Goal: Check status: Check status

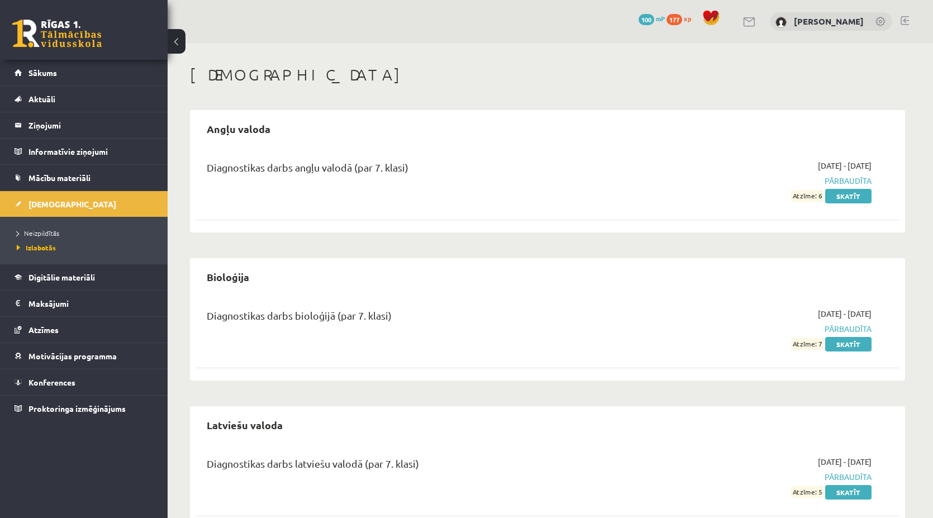
scroll to position [180, 0]
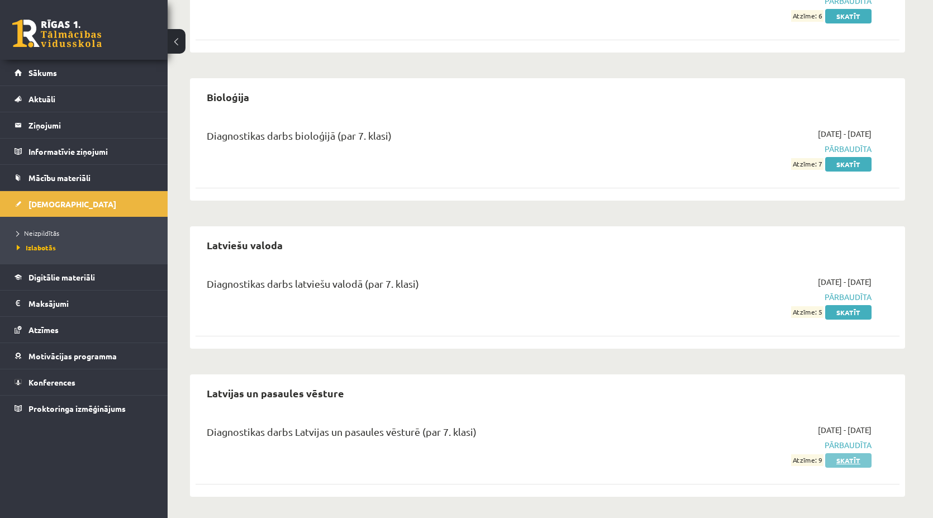
click at [854, 455] on link "Skatīt" at bounding box center [848, 460] width 46 height 15
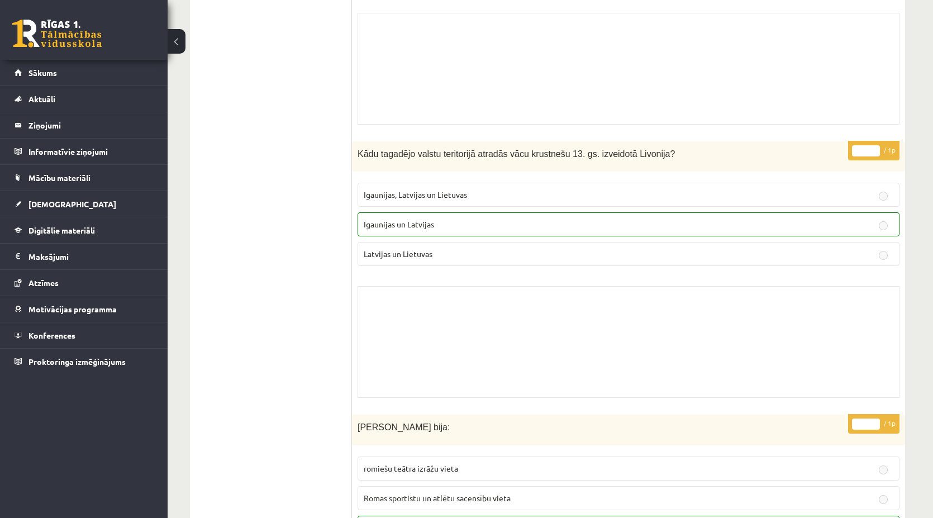
scroll to position [2067, 0]
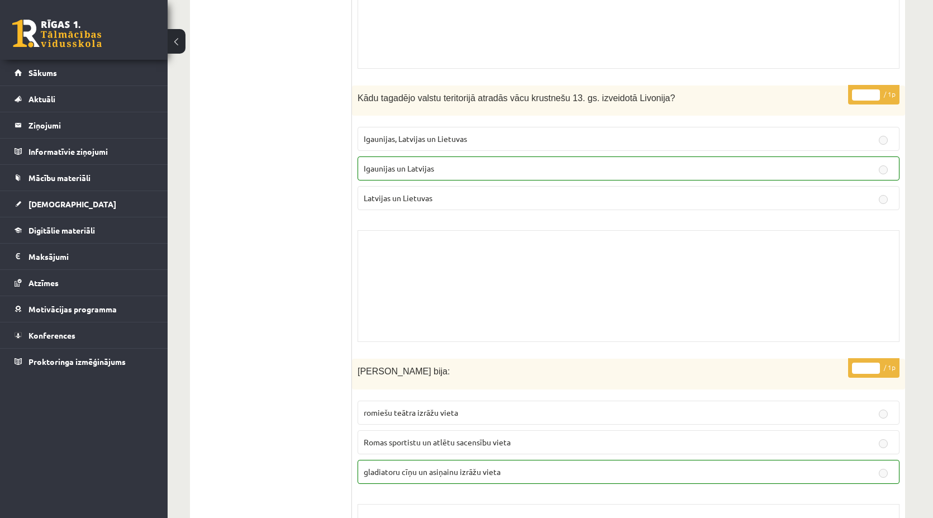
click at [444, 248] on div "Skolotāja pielikums" at bounding box center [629, 286] width 542 height 112
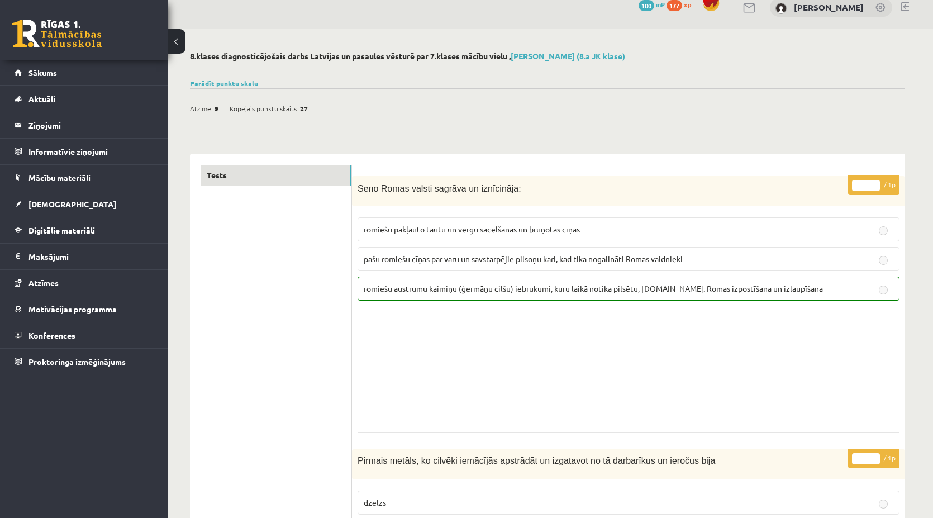
scroll to position [0, 0]
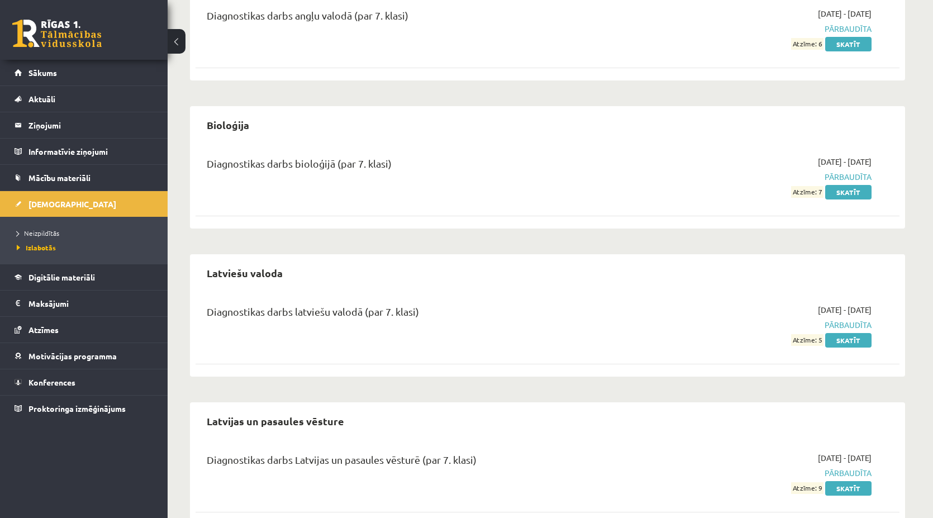
scroll to position [168, 0]
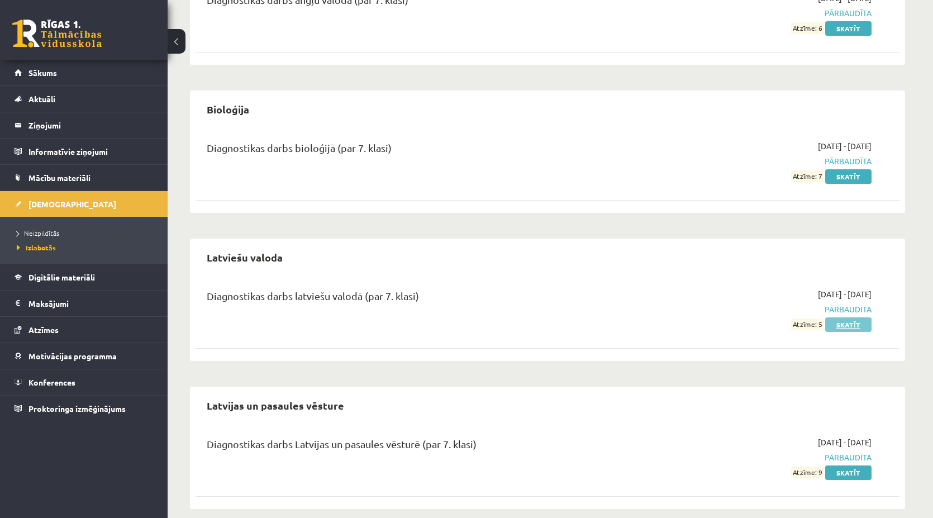
click at [828, 325] on link "Skatīt" at bounding box center [848, 324] width 46 height 15
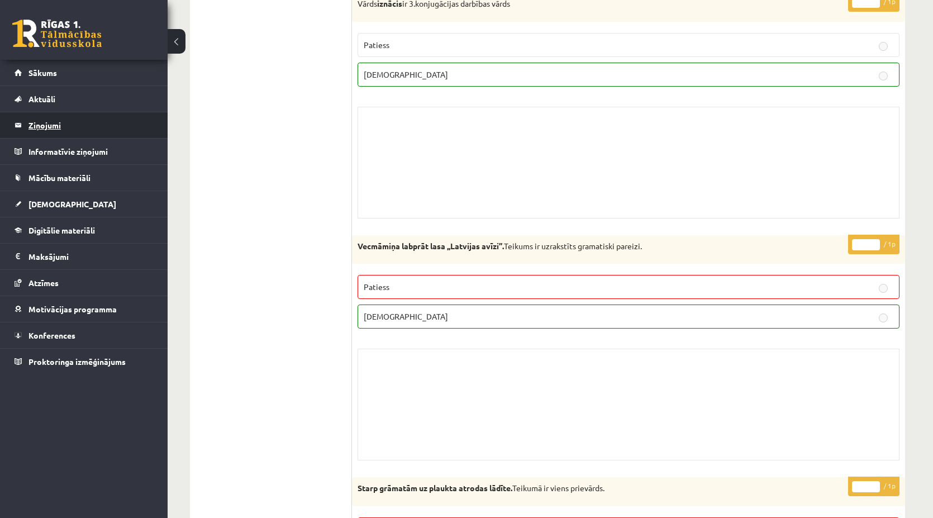
scroll to position [5783, 0]
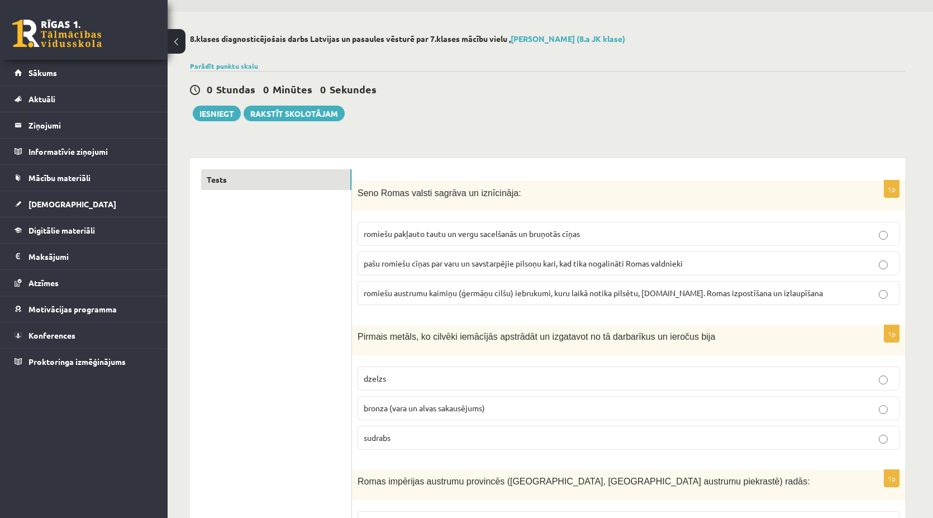
scroll to position [56, 0]
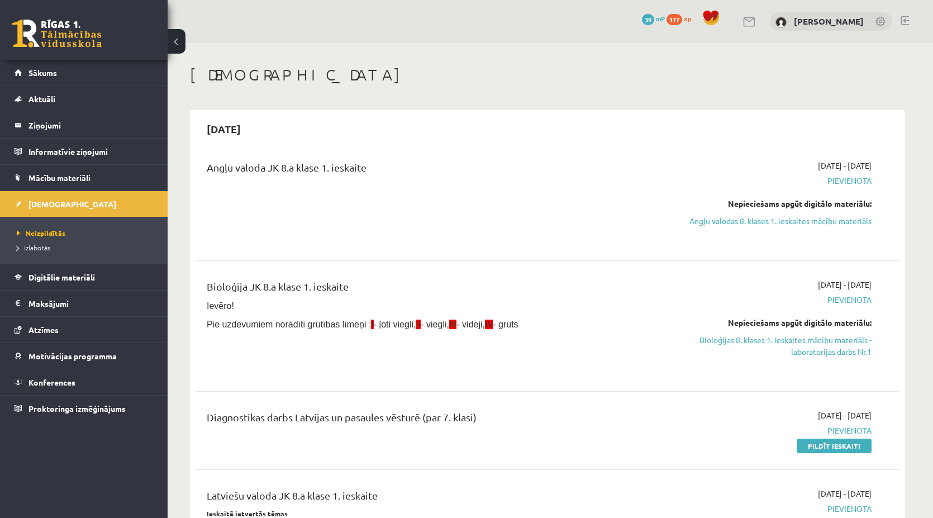
scroll to position [112, 0]
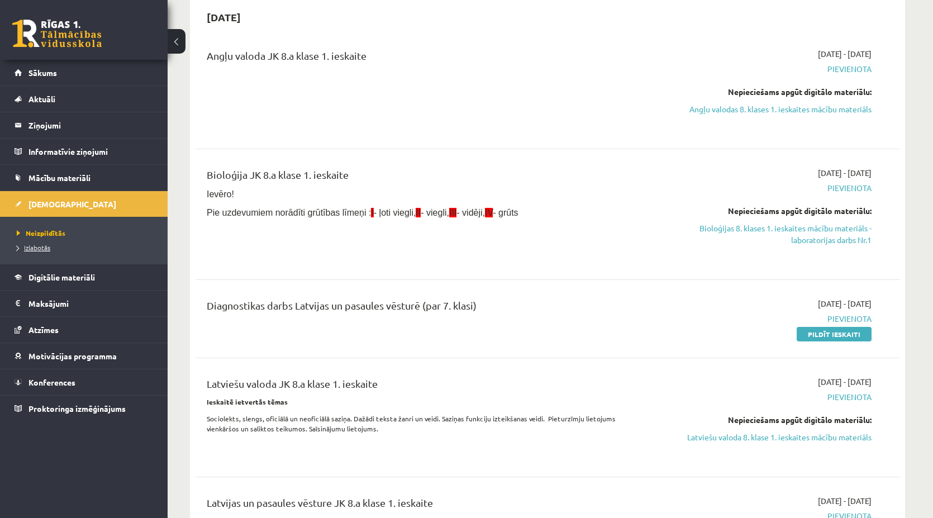
click at [27, 250] on span "Izlabotās" at bounding box center [34, 247] width 34 height 9
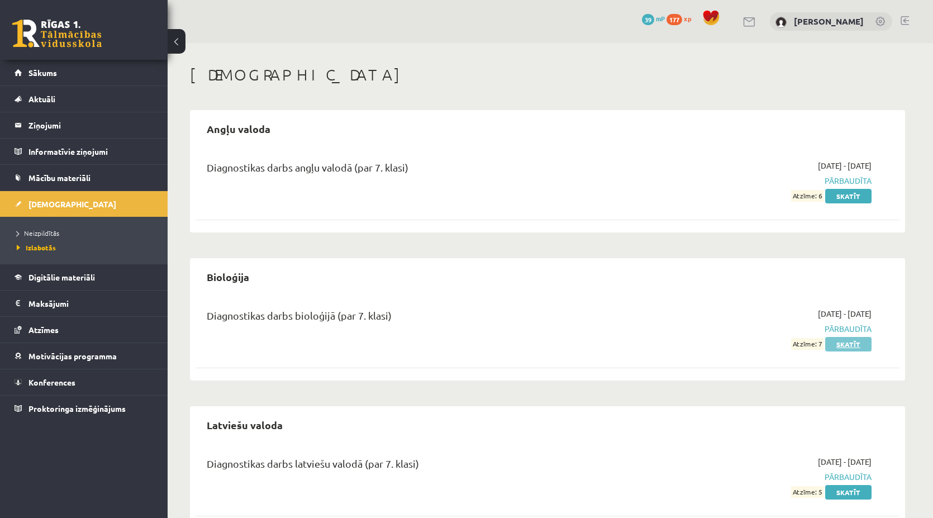
click at [857, 346] on link "Skatīt" at bounding box center [848, 344] width 46 height 15
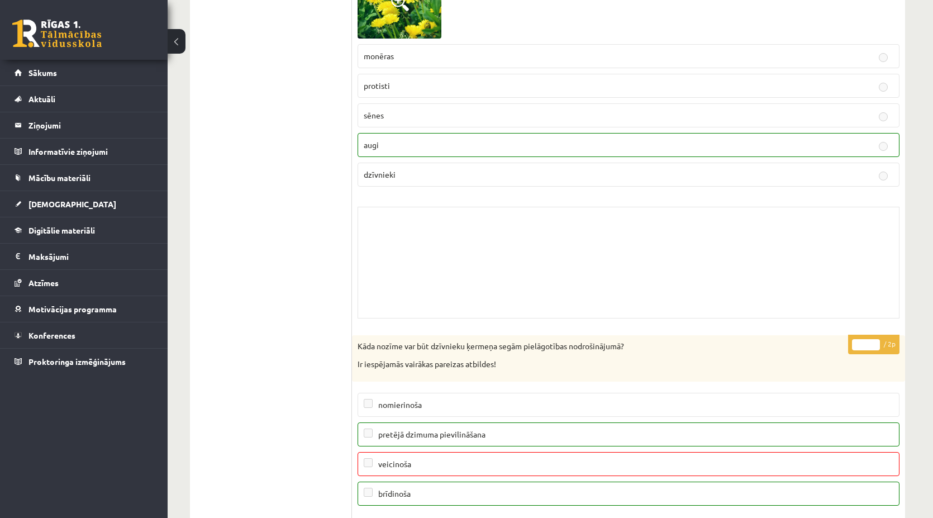
scroll to position [9775, 0]
